Goal: Information Seeking & Learning: Check status

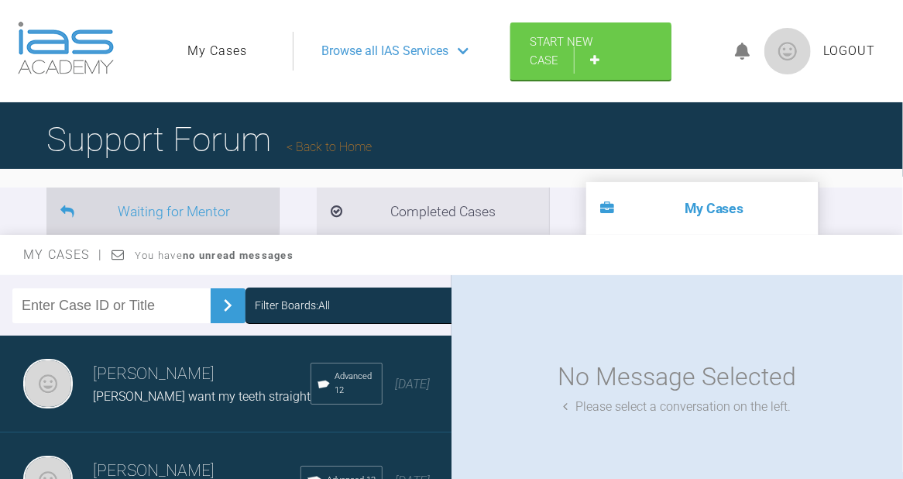
click at [199, 201] on li "Waiting for Mentor" at bounding box center [162, 210] width 232 height 47
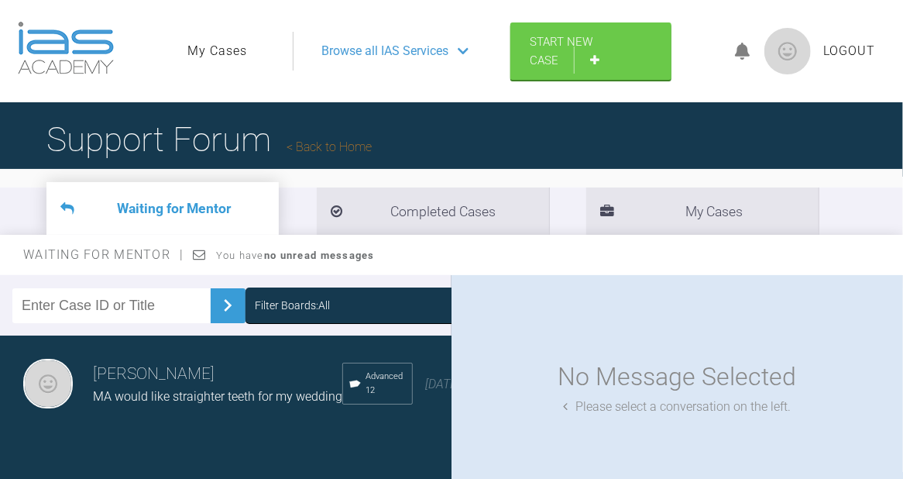
click at [131, 379] on h3 "[PERSON_NAME]" at bounding box center [217, 374] width 249 height 26
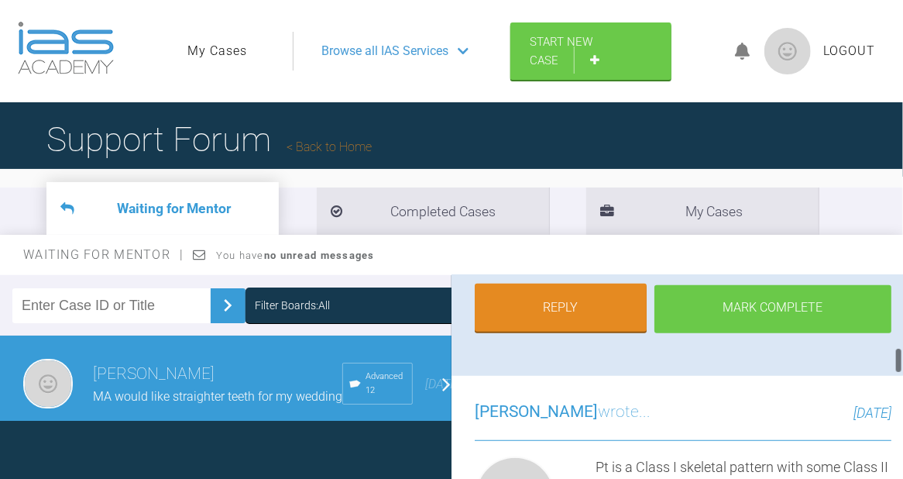
scroll to position [620, 0]
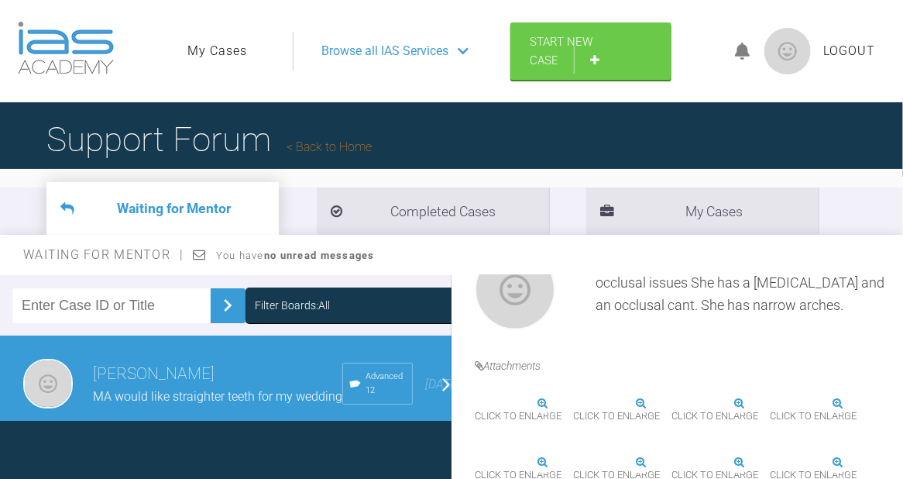
click at [475, 403] on img at bounding box center [475, 403] width 0 height 0
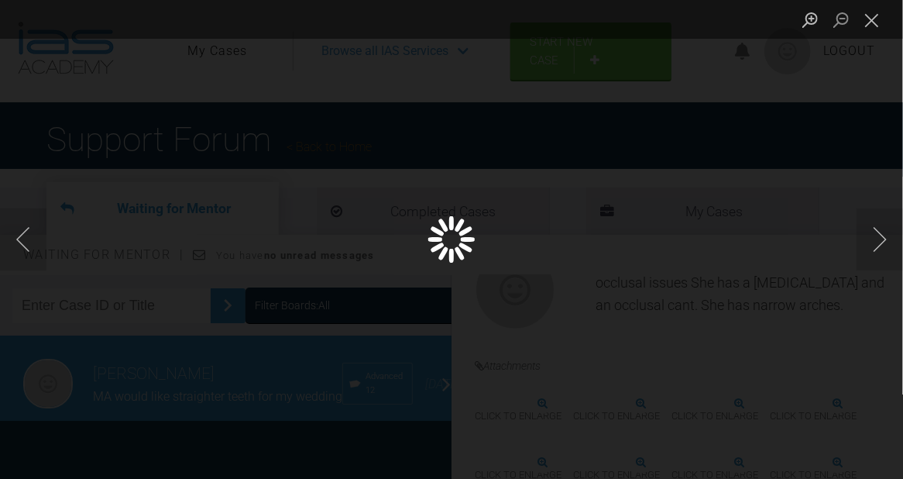
click at [546, 338] on div "Lightbox" at bounding box center [451, 239] width 903 height 479
click at [877, 245] on button "Next image" at bounding box center [880, 239] width 46 height 62
click at [873, 19] on button "Close lightbox" at bounding box center [872, 19] width 31 height 27
